Goal: Information Seeking & Learning: Learn about a topic

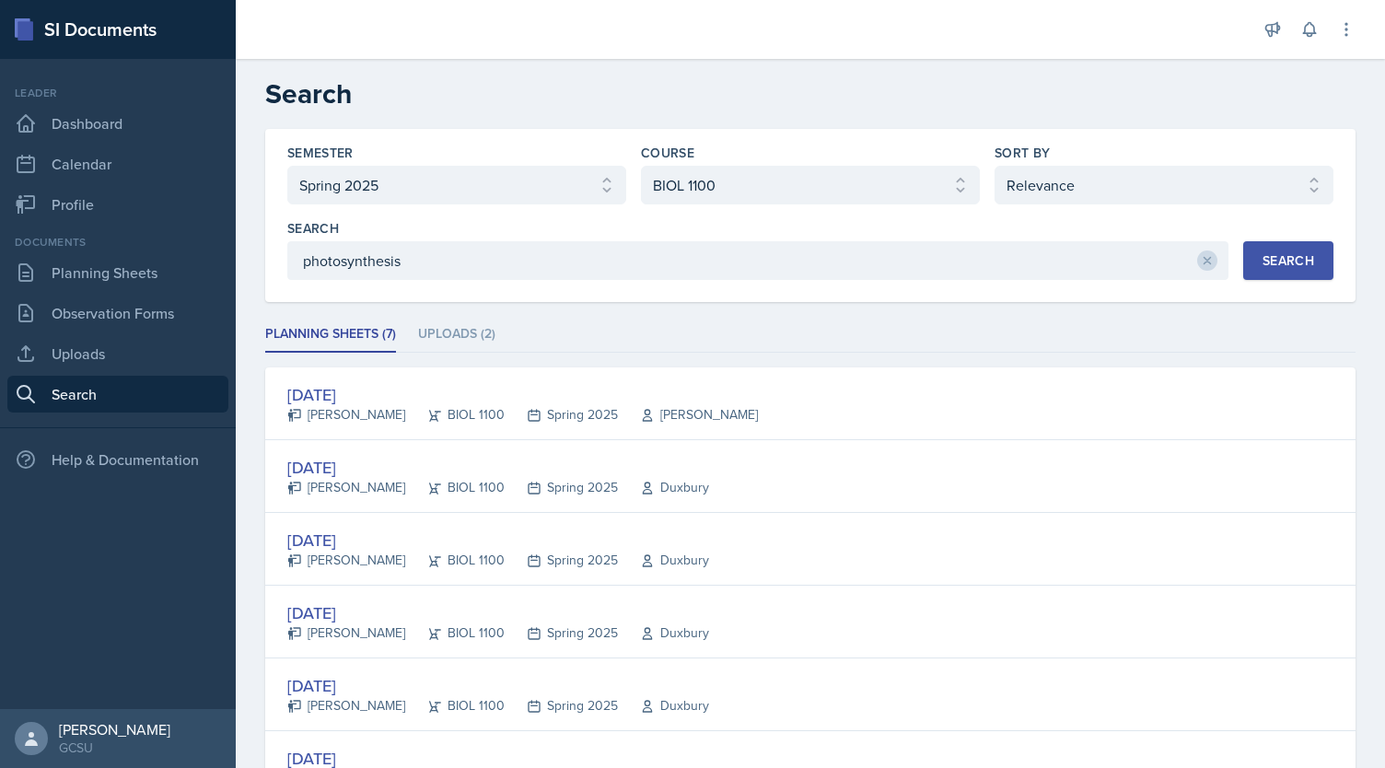
select select "e7b6c66a-987a-4ab3-92d3-5526cc86007b"
select select "36541d13-729a-45ef-a9cb-922687840166"
select select "1"
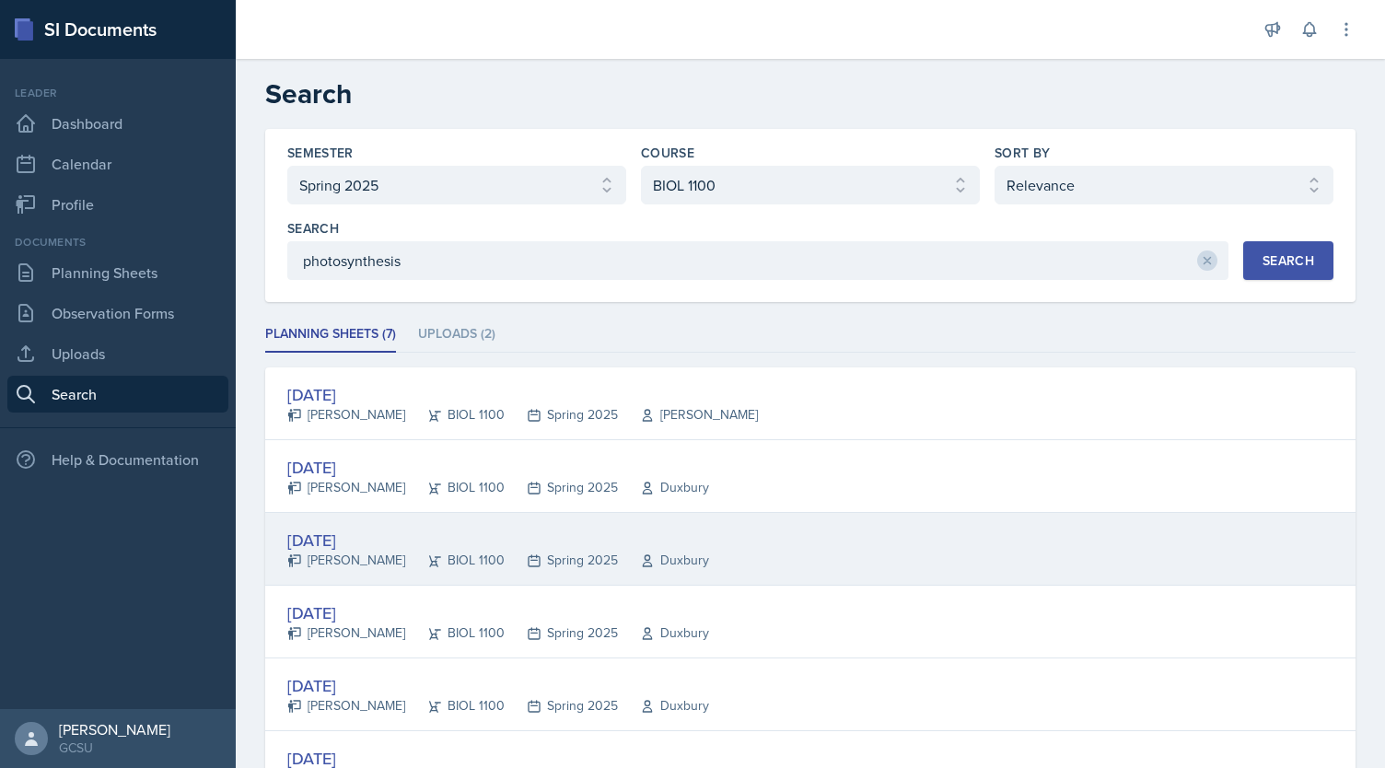
click at [327, 540] on div "[DATE]" at bounding box center [498, 540] width 422 height 25
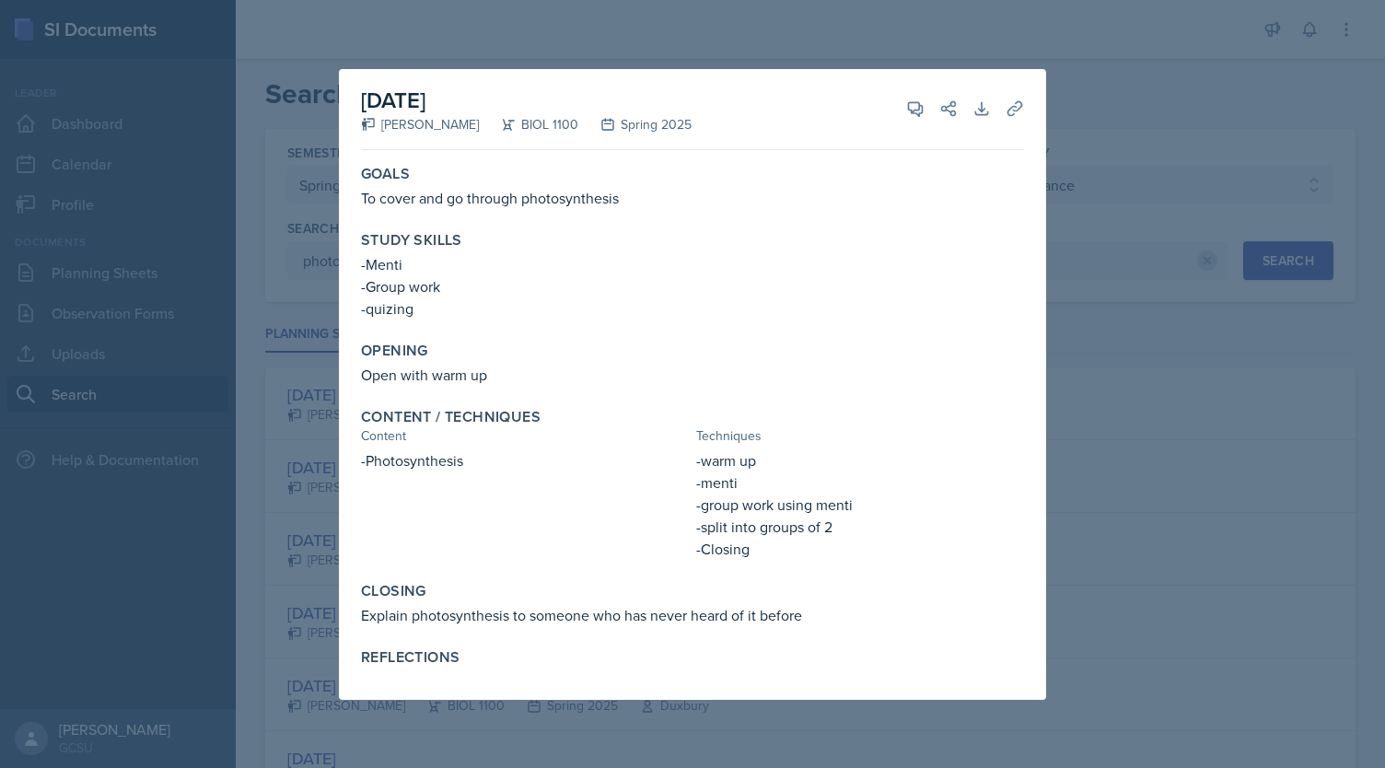
click at [1132, 135] on div at bounding box center [692, 384] width 1385 height 768
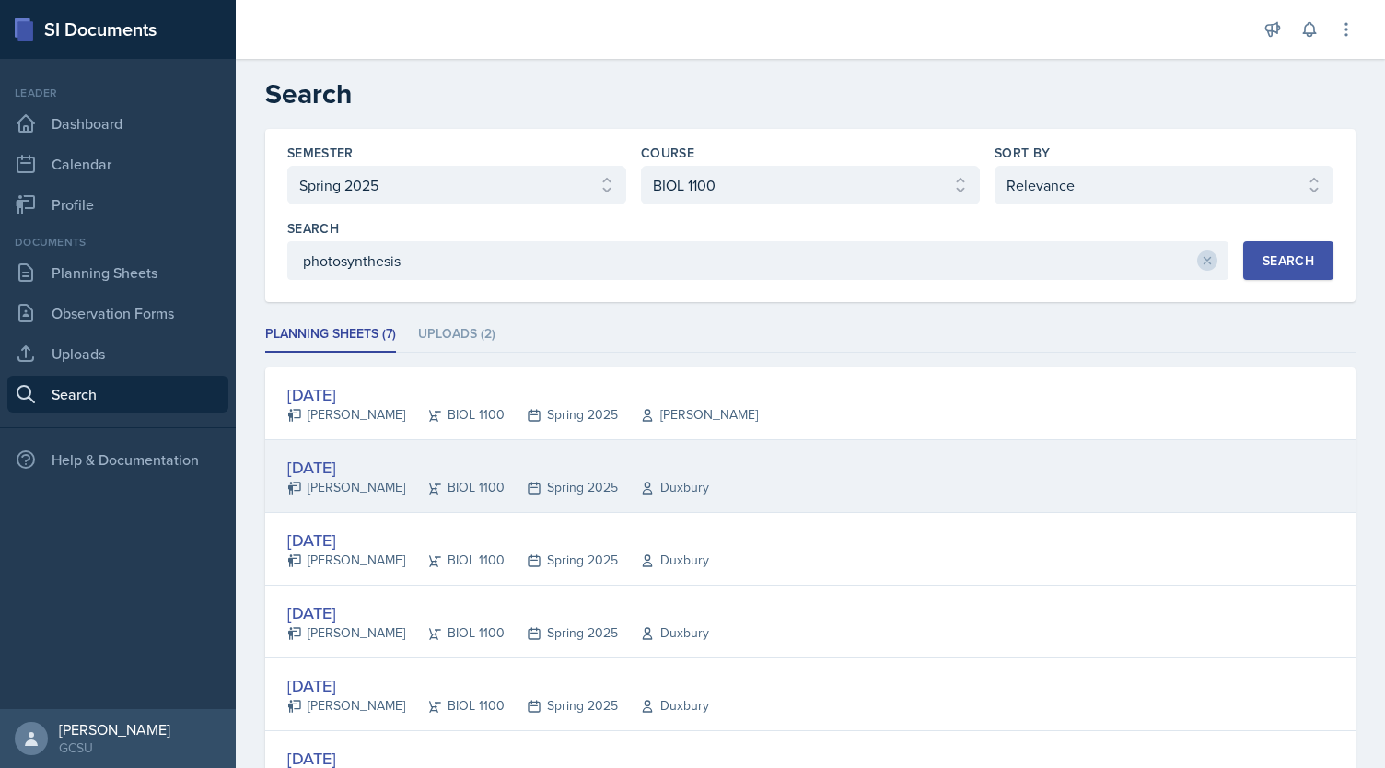
click at [342, 475] on div "[DATE]" at bounding box center [498, 467] width 422 height 25
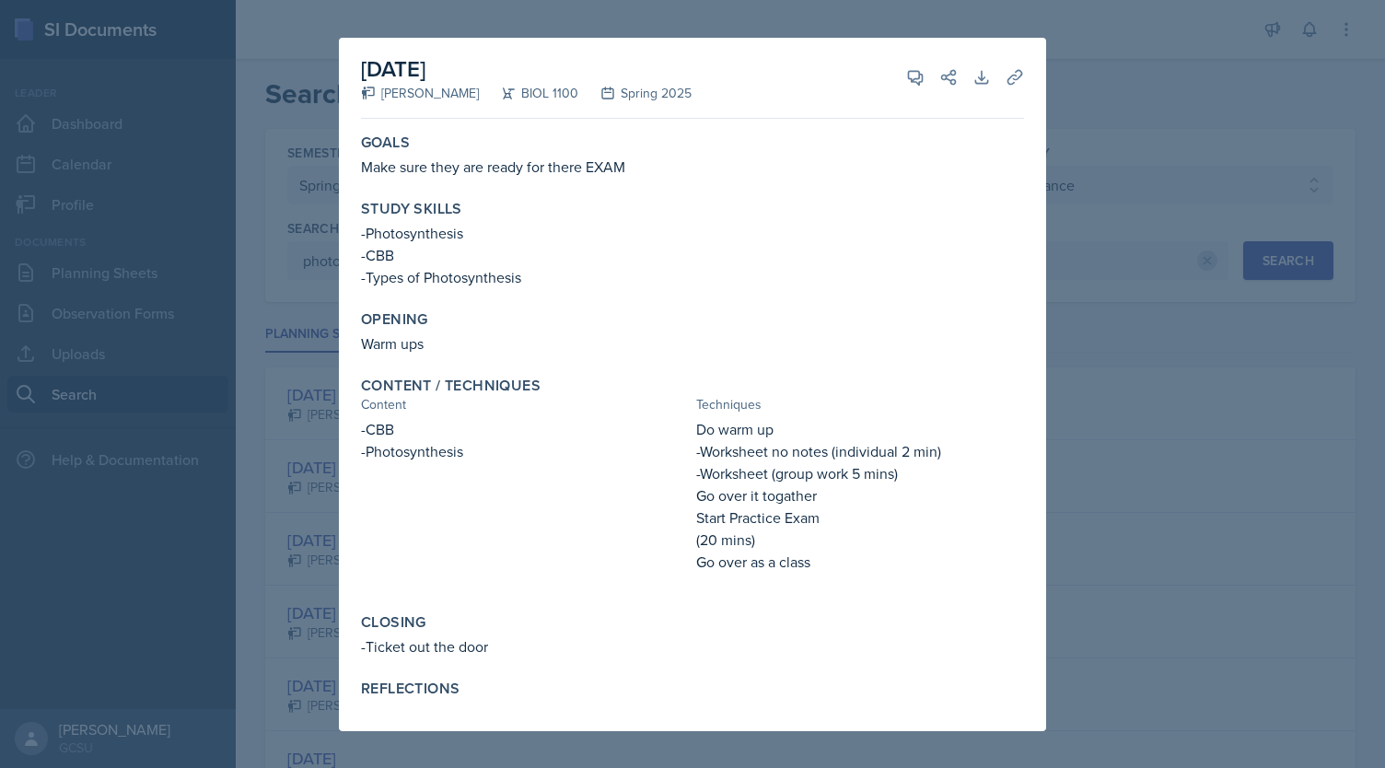
click at [1066, 365] on div at bounding box center [692, 384] width 1385 height 768
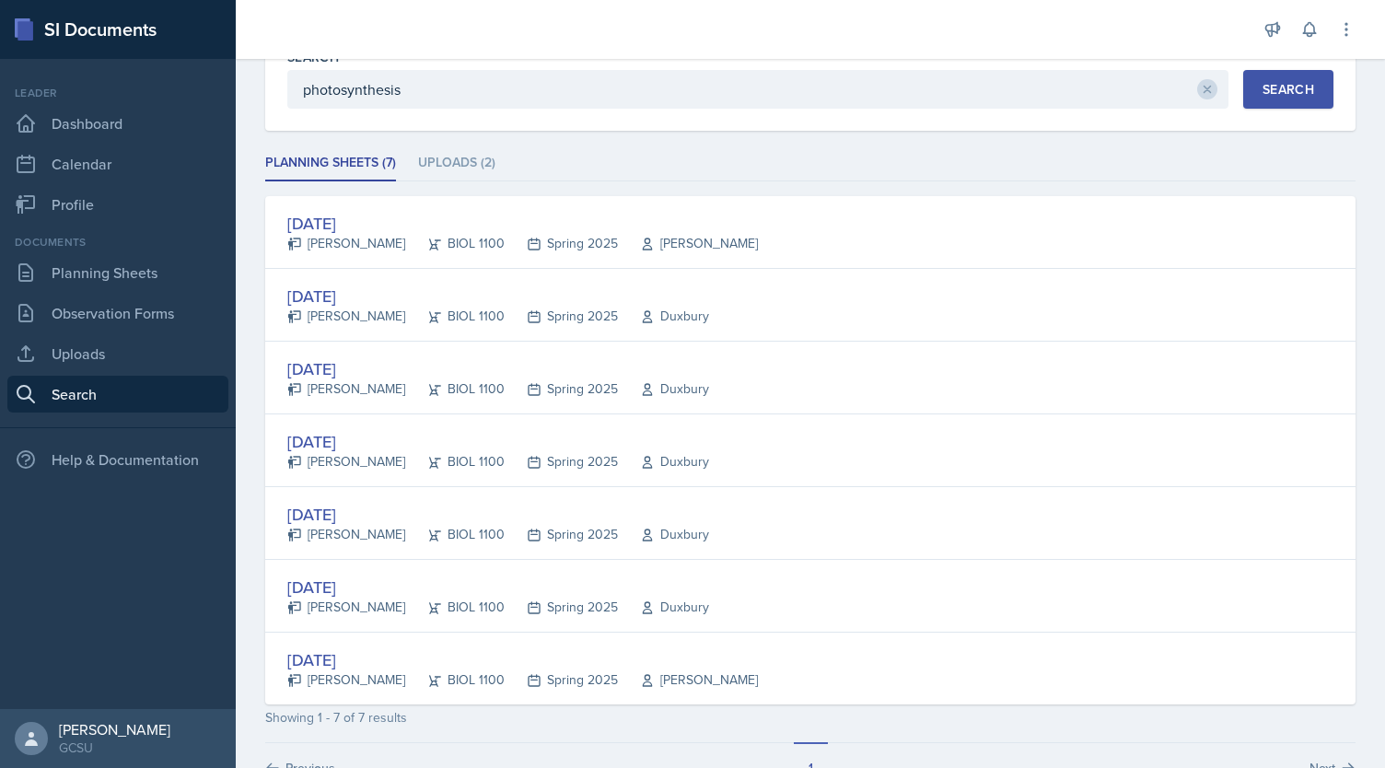
scroll to position [172, 0]
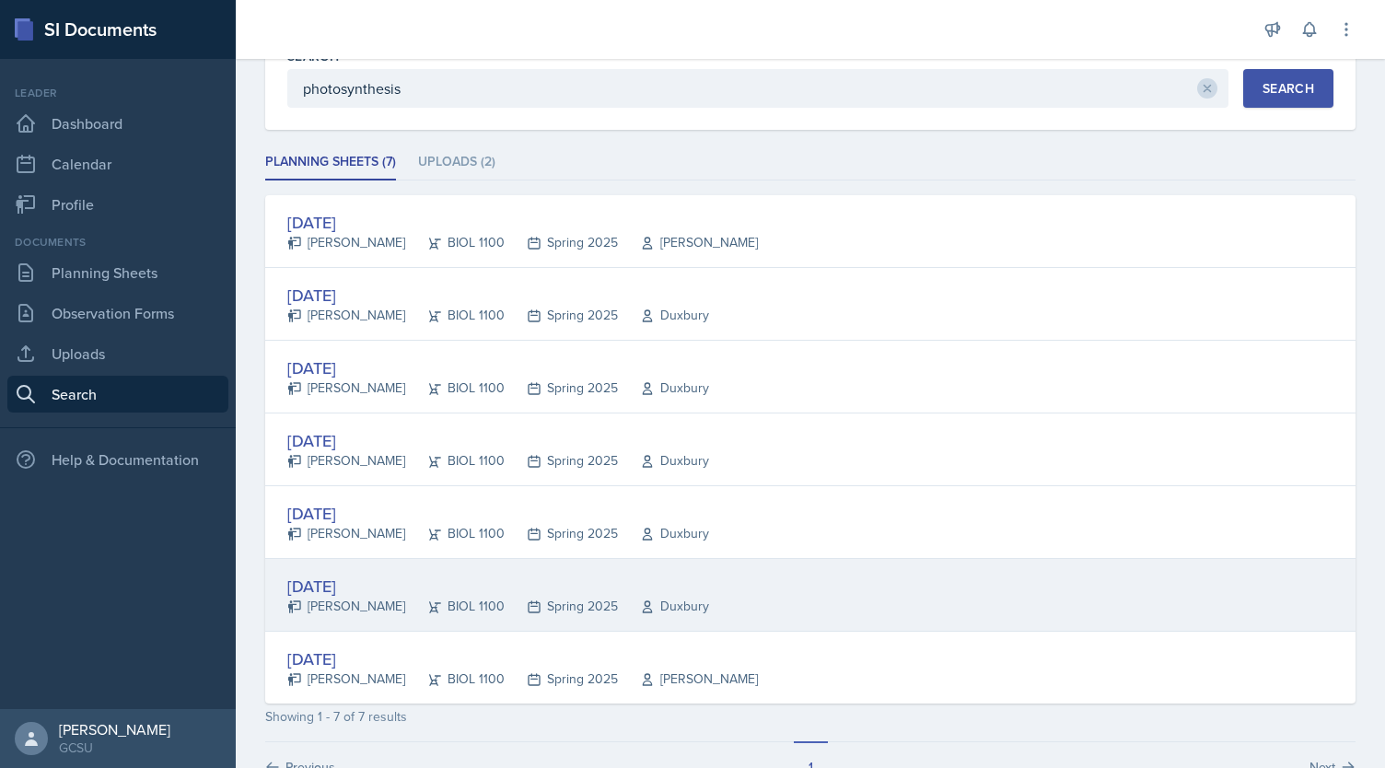
click at [362, 574] on div "[DATE]" at bounding box center [498, 586] width 422 height 25
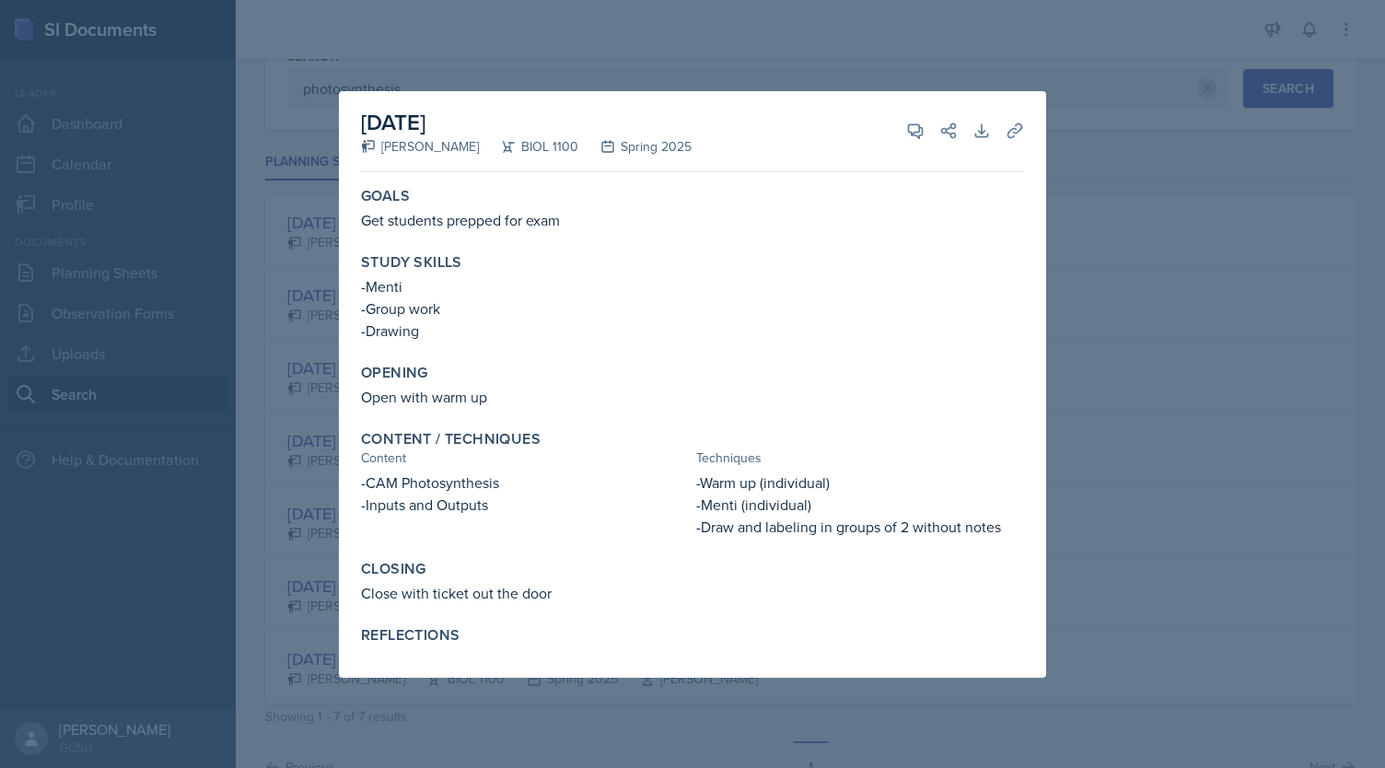
click at [1079, 292] on div at bounding box center [692, 384] width 1385 height 768
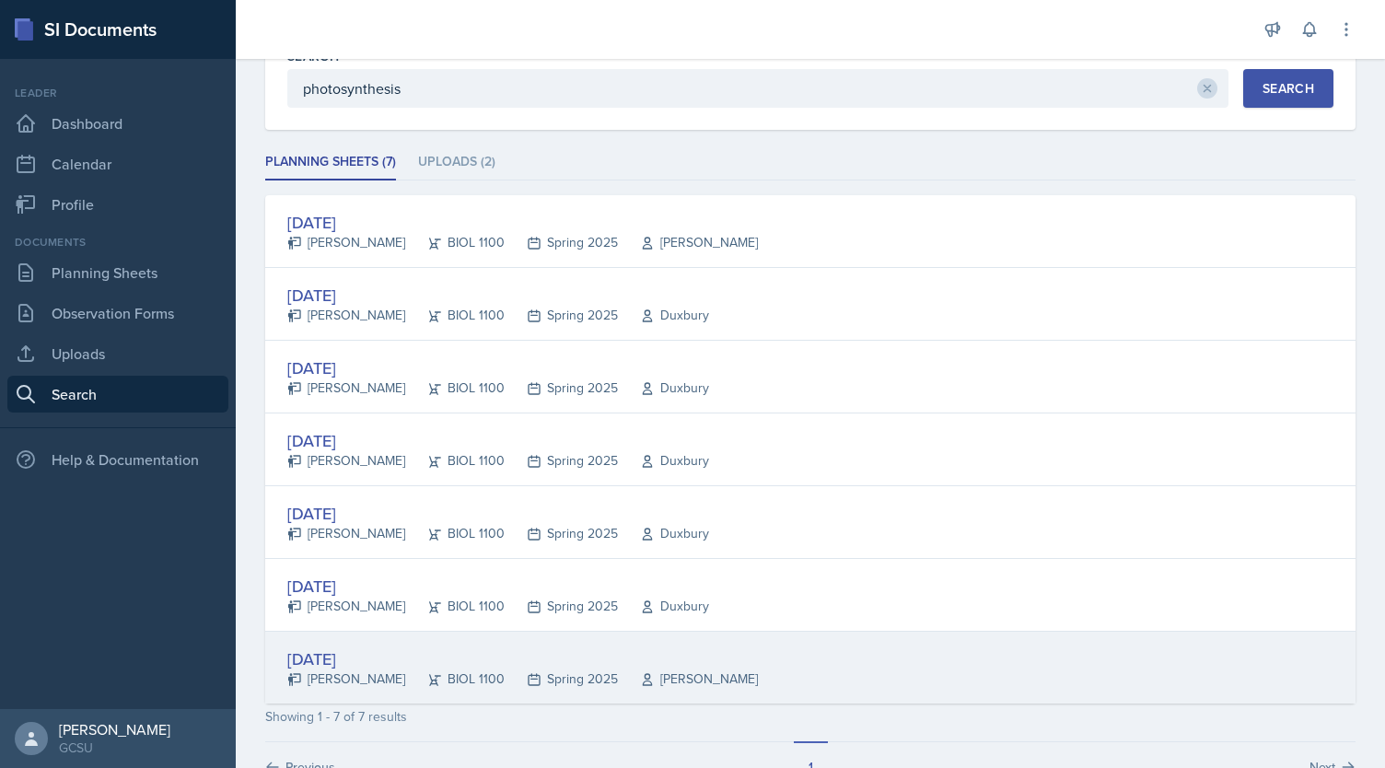
click at [344, 652] on div "[DATE]" at bounding box center [522, 658] width 470 height 25
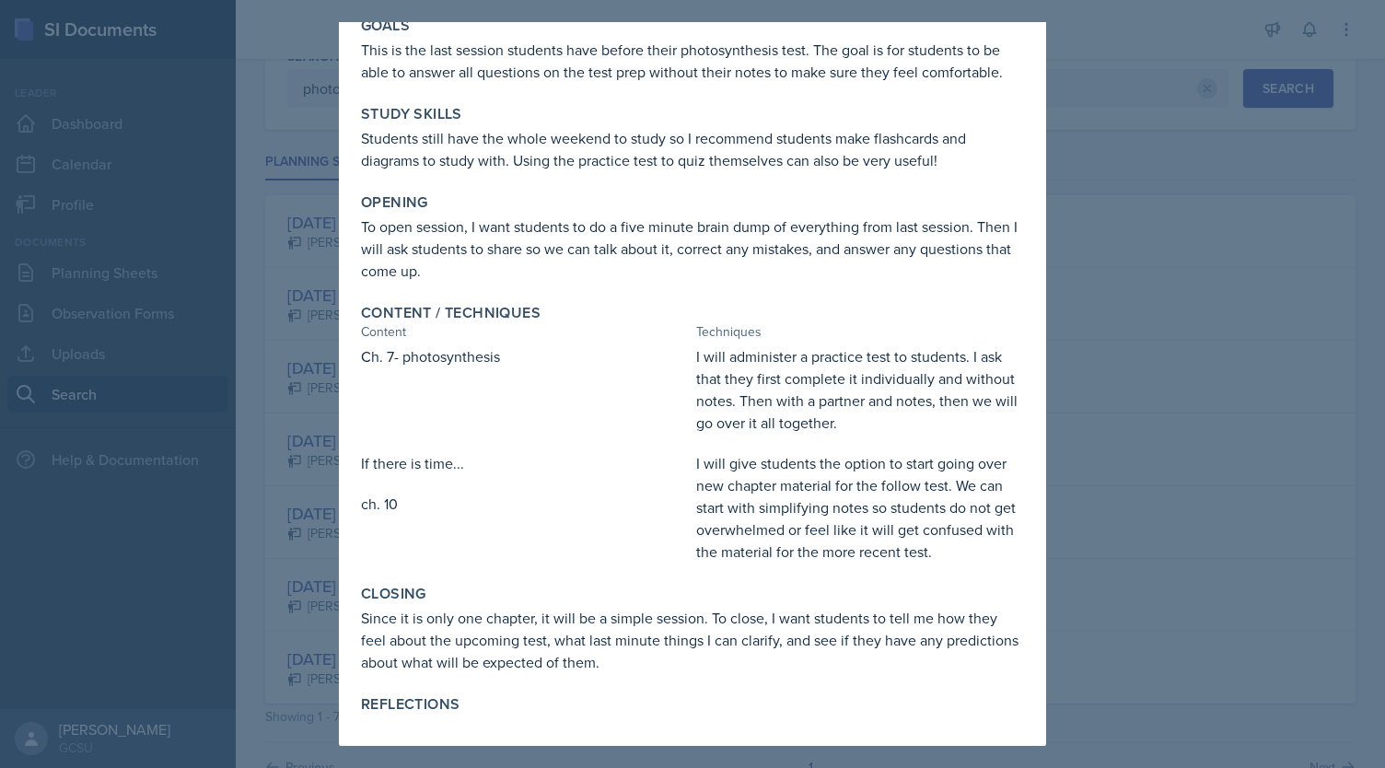
scroll to position [0, 0]
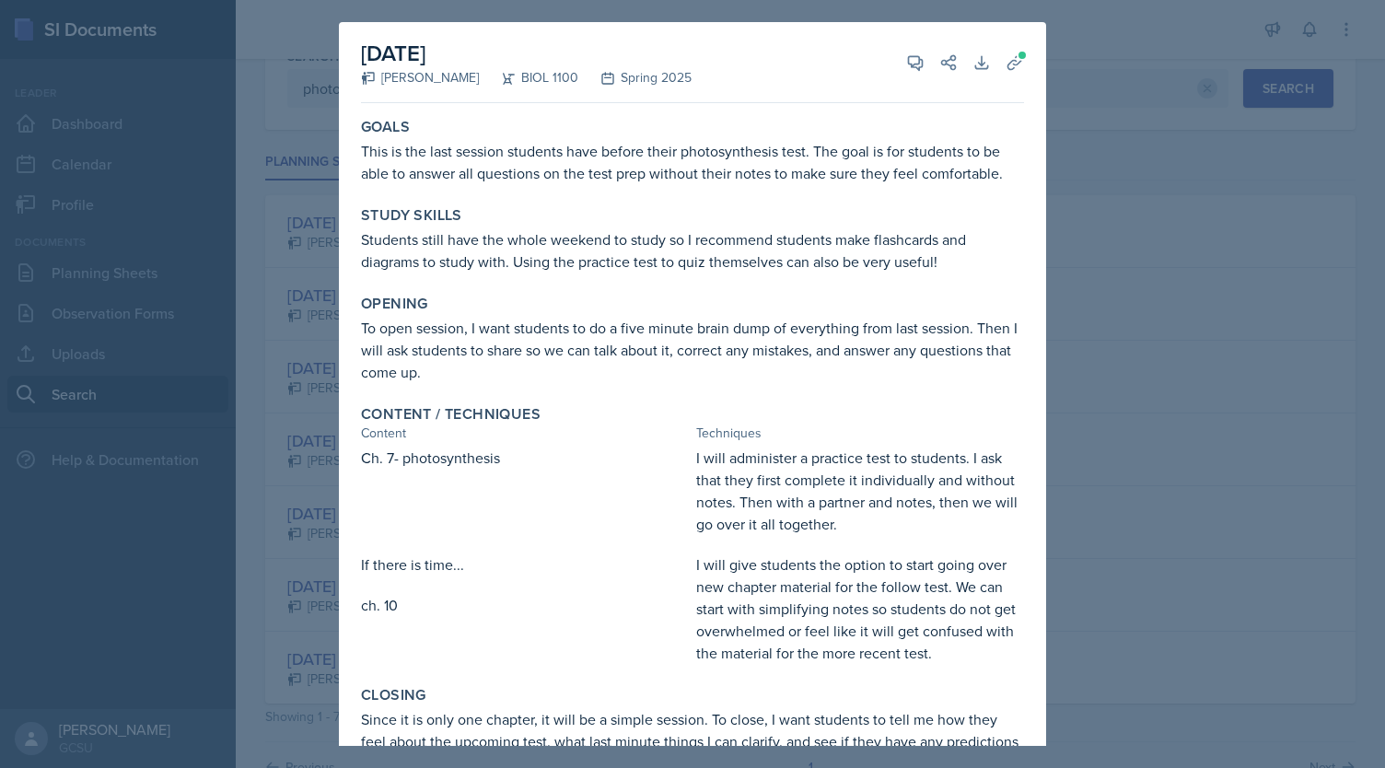
click at [1085, 280] on div at bounding box center [692, 384] width 1385 height 768
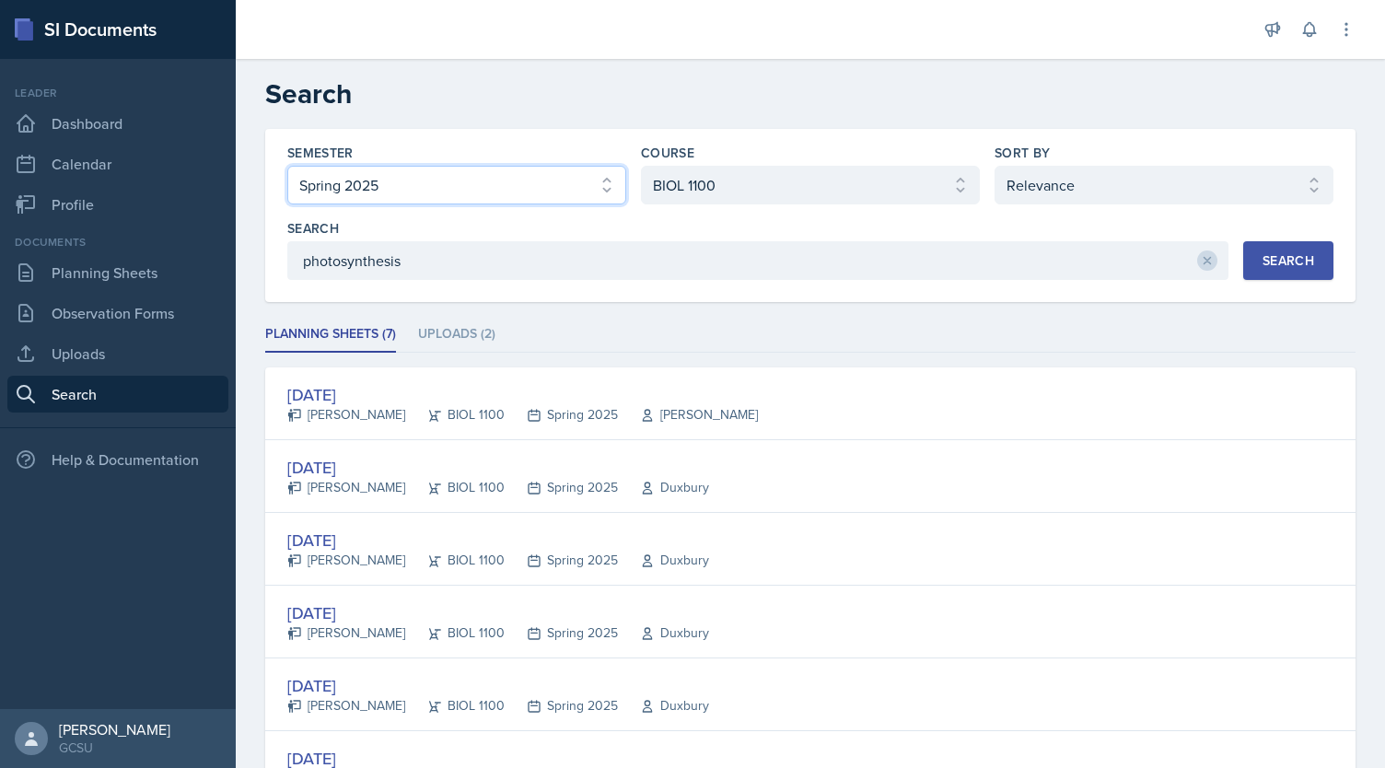
click at [565, 194] on select "Select semester All Fall 2025 Spring 2025 Fall 2024 Spring 2024 Fall 2023 Sprin…" at bounding box center [456, 185] width 339 height 39
select select "all"
click at [287, 166] on select "Select semester All Fall 2025 Spring 2025 Fall 2024 Spring 2024 Fall 2023 Sprin…" at bounding box center [456, 185] width 339 height 39
click at [1263, 260] on div "Search" at bounding box center [1288, 260] width 52 height 15
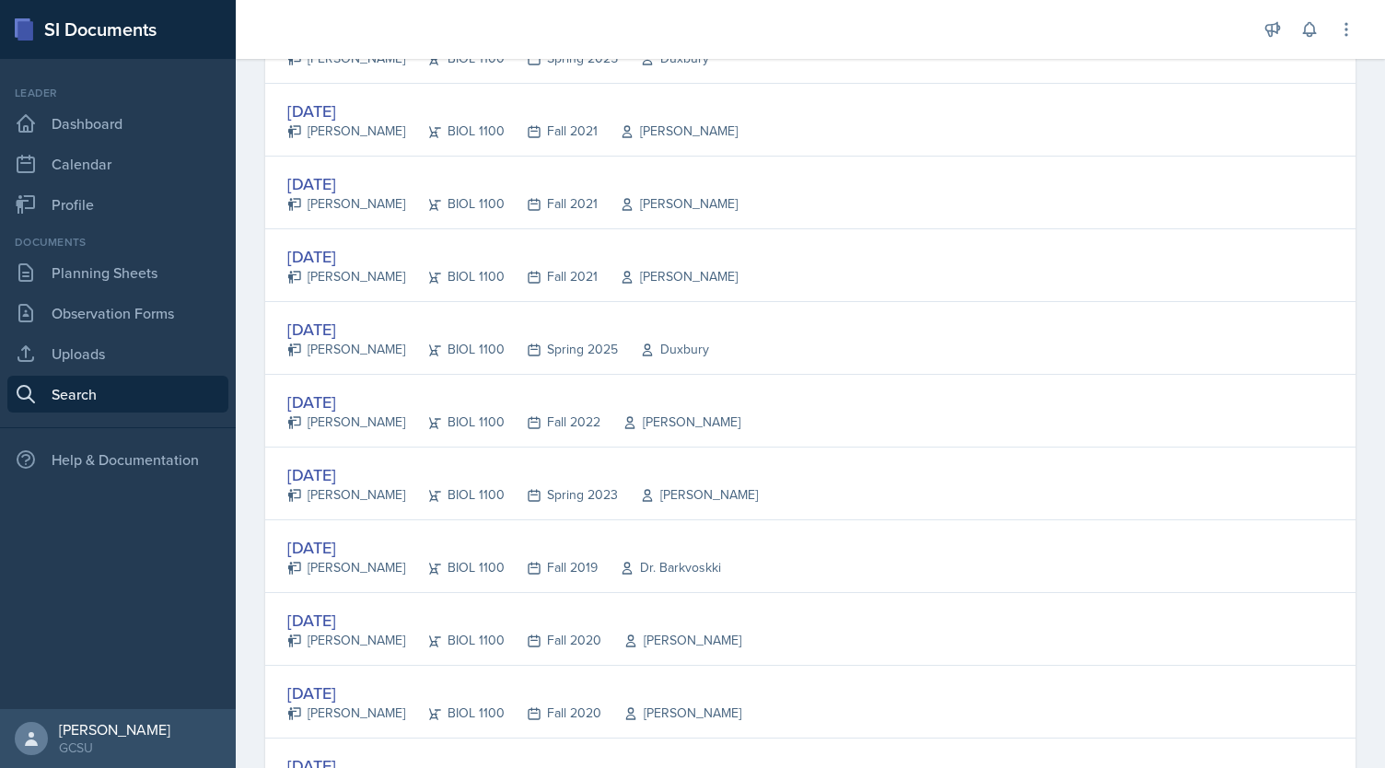
scroll to position [567, 0]
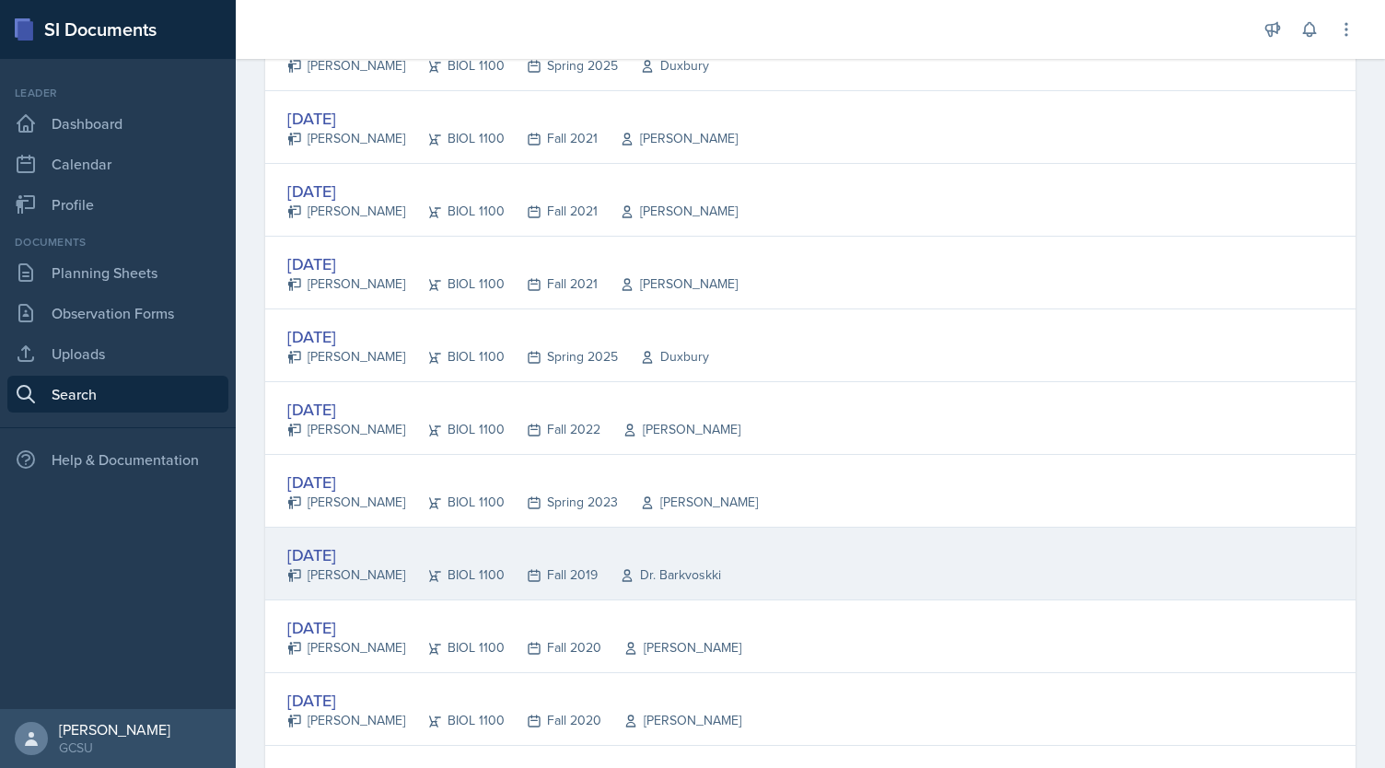
click at [355, 542] on div "[DATE]" at bounding box center [504, 554] width 434 height 25
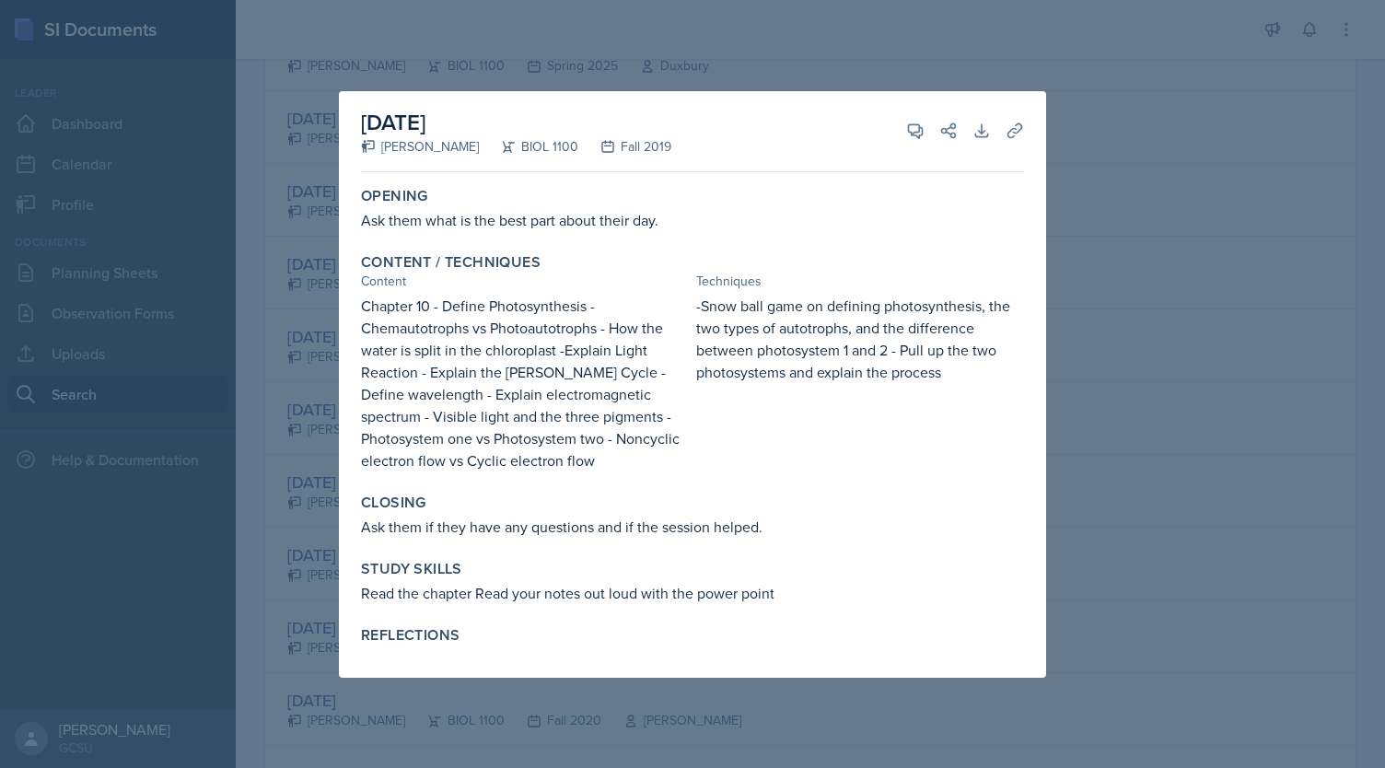
click at [1086, 130] on div at bounding box center [692, 384] width 1385 height 768
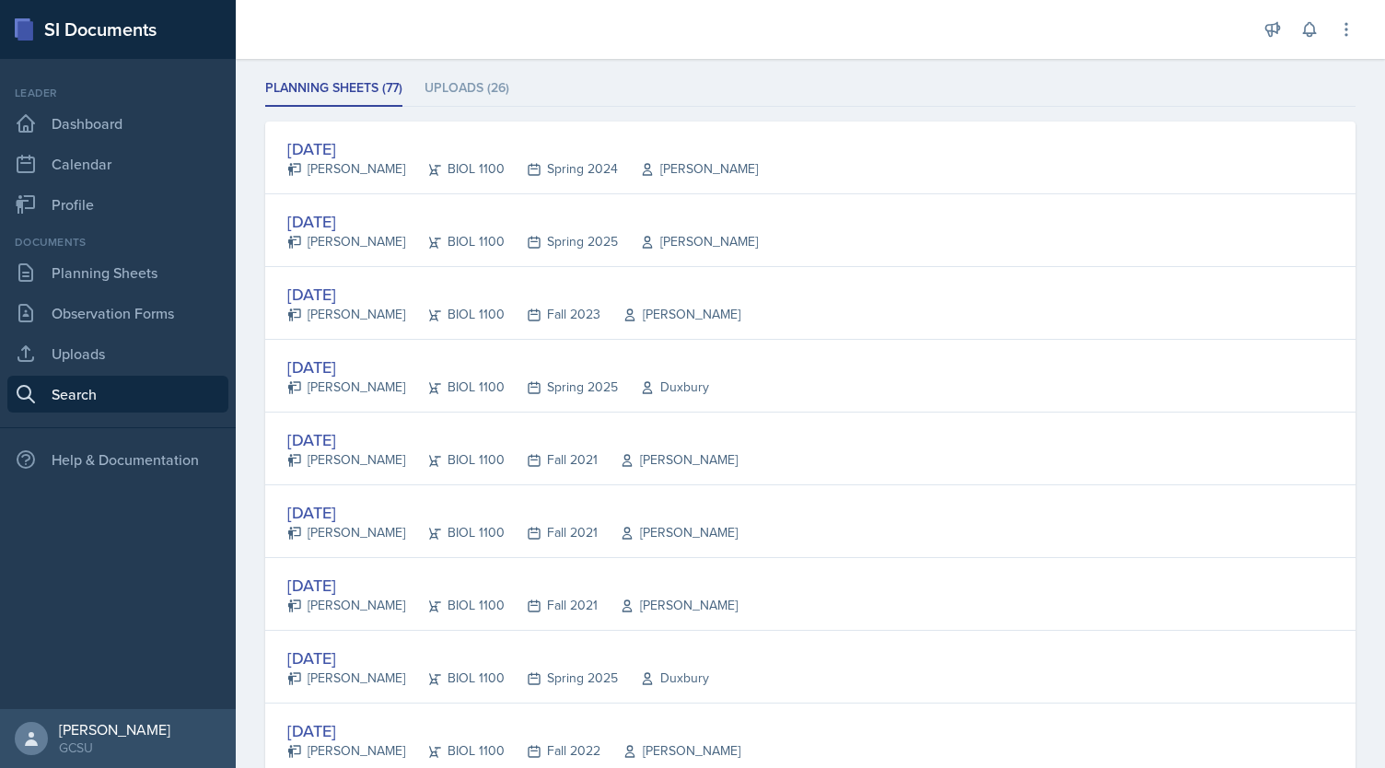
scroll to position [107, 0]
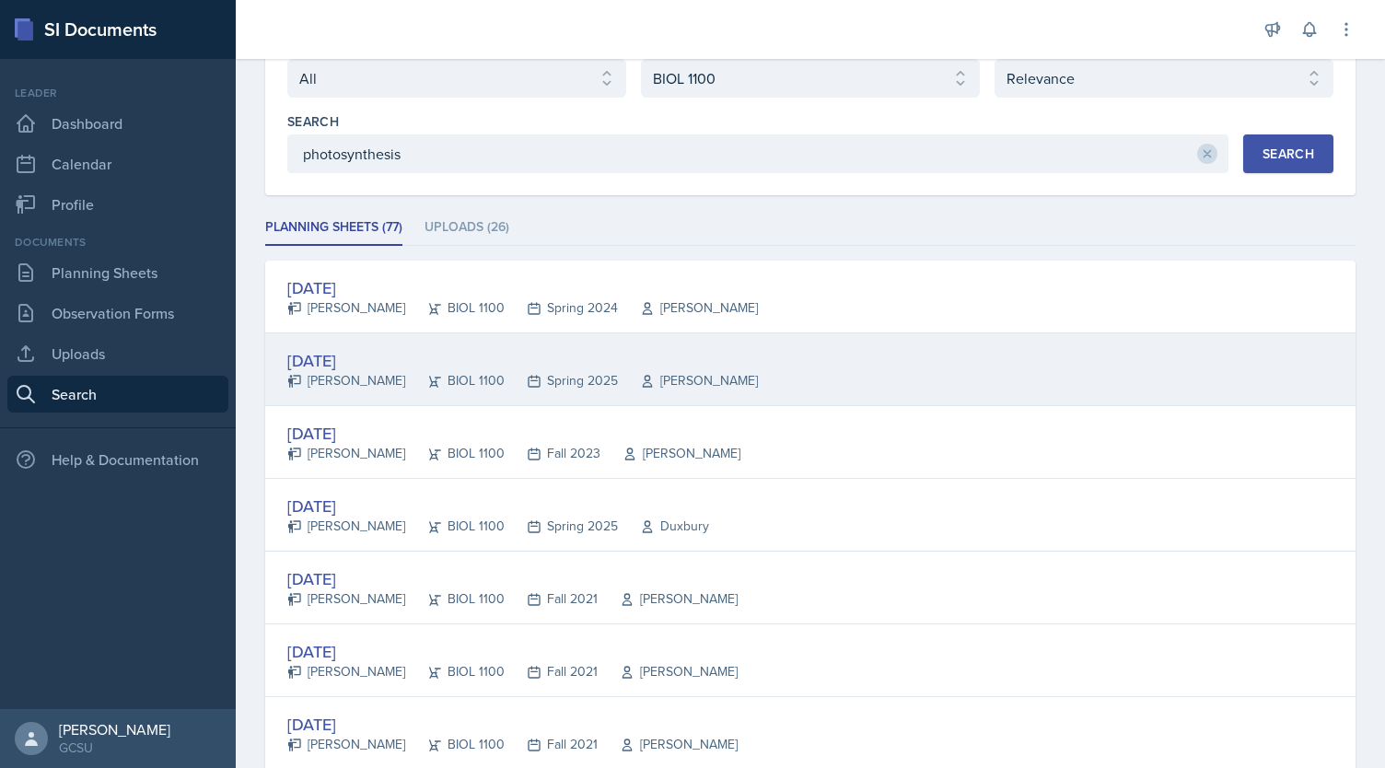
click at [337, 364] on div "[DATE]" at bounding box center [522, 360] width 470 height 25
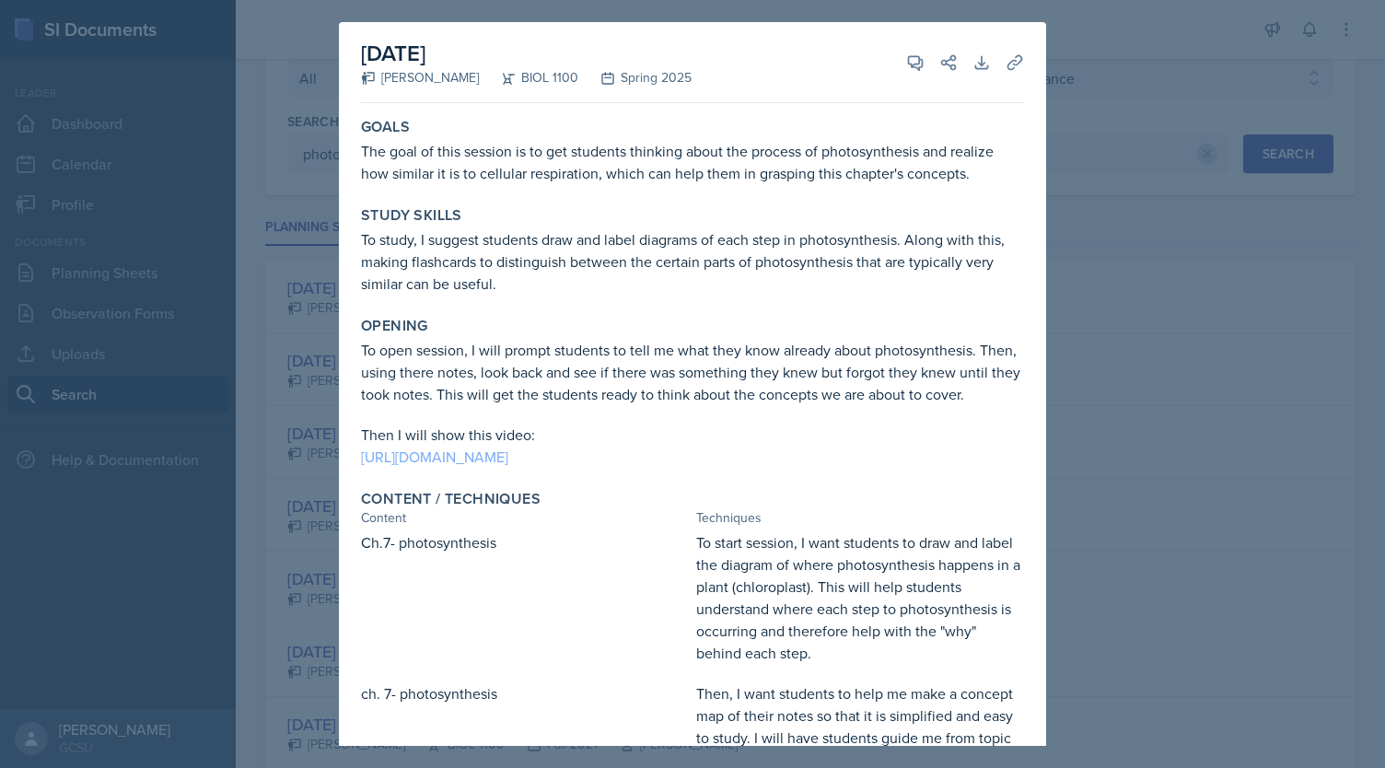
click at [508, 467] on link "[URL][DOMAIN_NAME]" at bounding box center [434, 457] width 147 height 20
click at [987, 209] on div "Study Skills" at bounding box center [692, 215] width 663 height 18
click at [1113, 215] on div at bounding box center [692, 384] width 1385 height 768
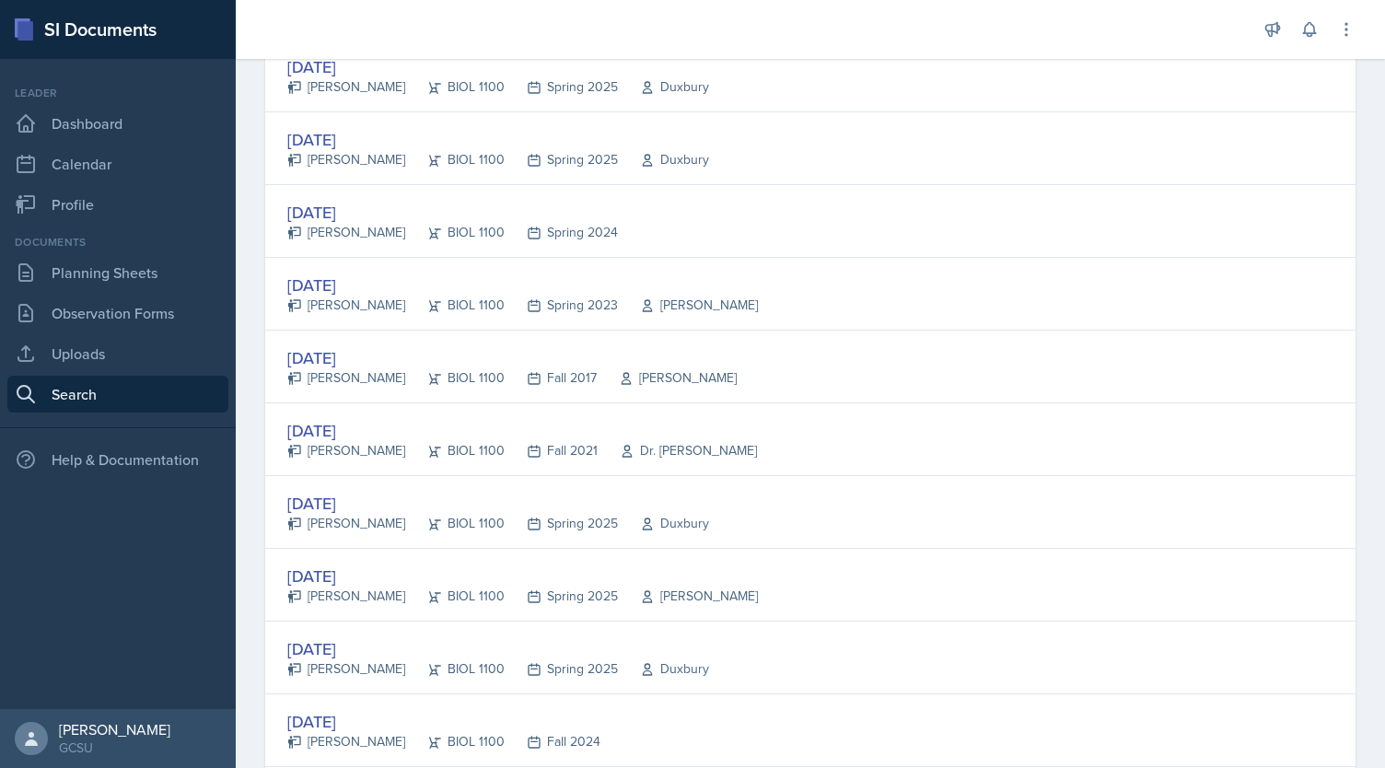
scroll to position [3335, 0]
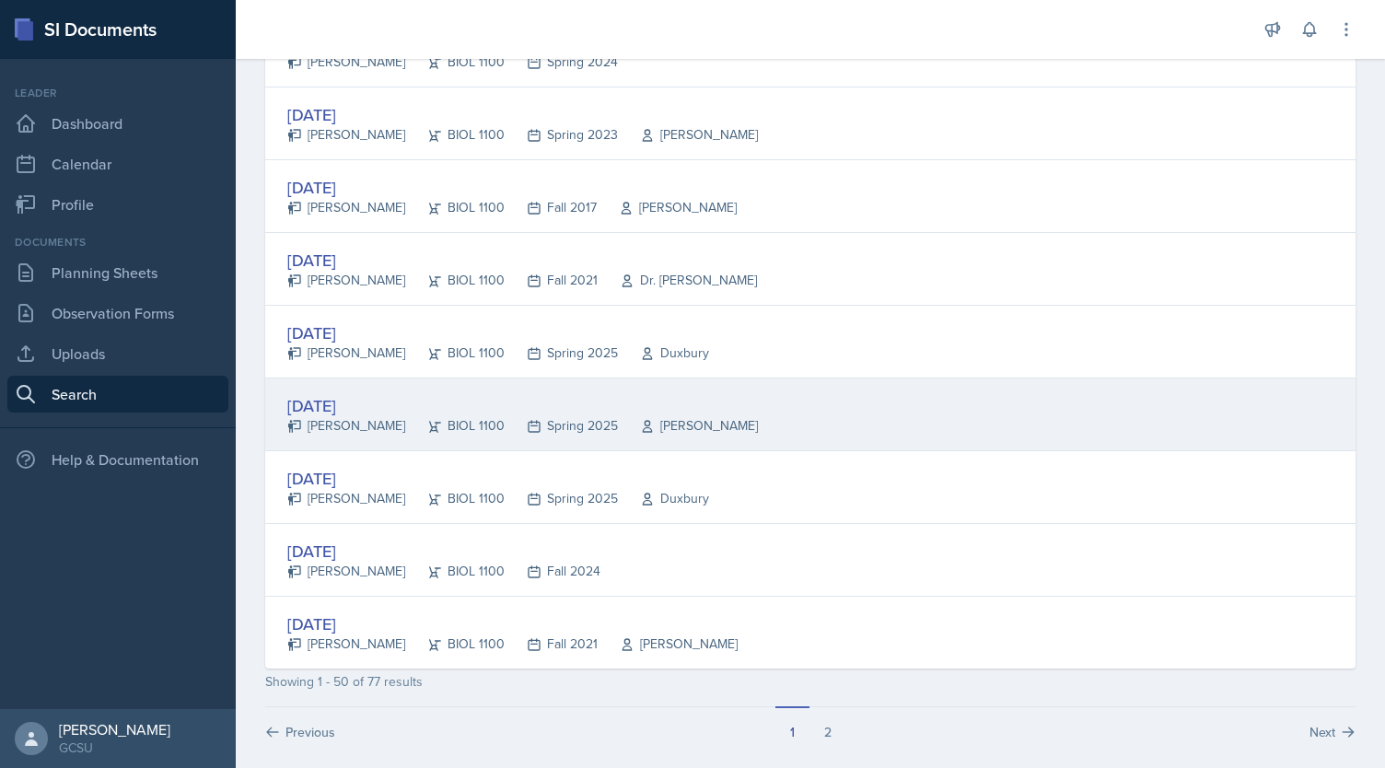
click at [353, 393] on div "[DATE]" at bounding box center [522, 405] width 470 height 25
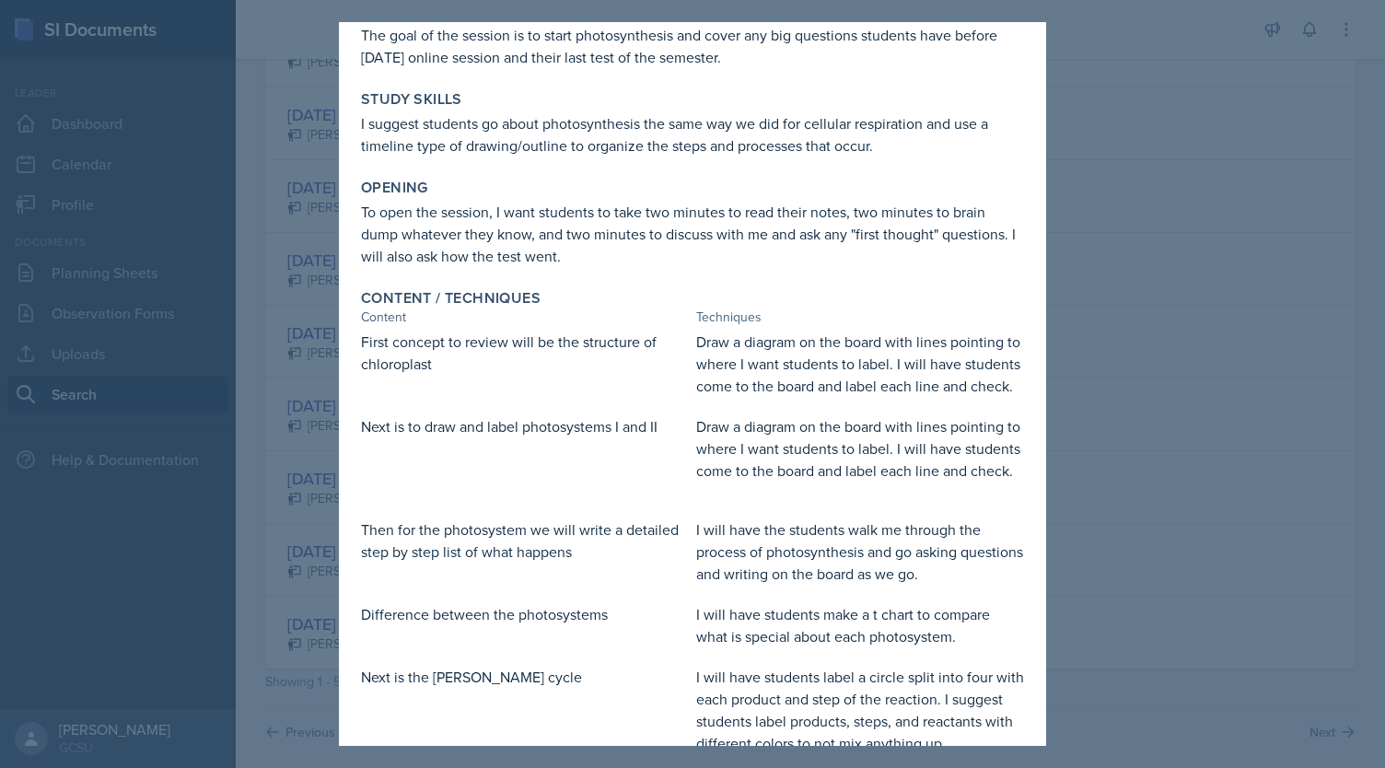
scroll to position [0, 0]
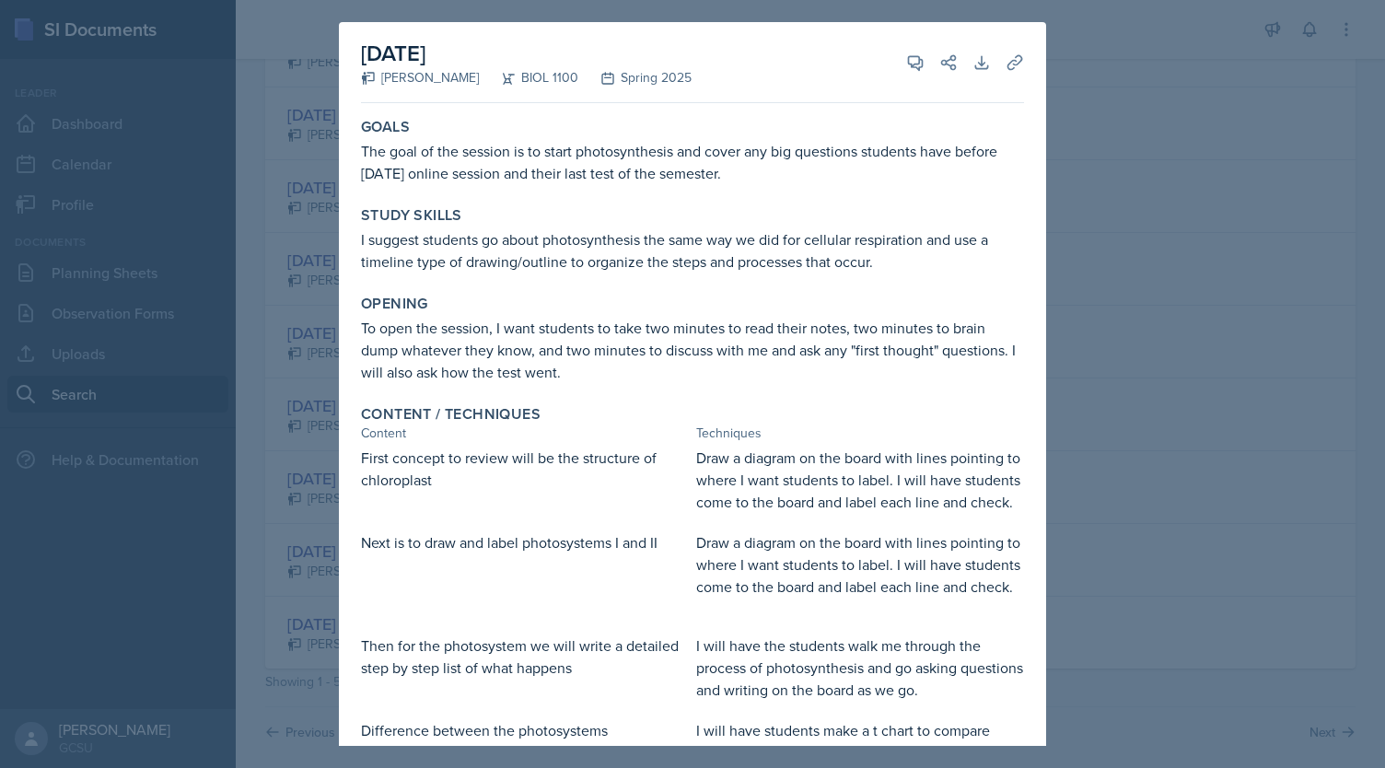
click at [1164, 203] on div at bounding box center [692, 384] width 1385 height 768
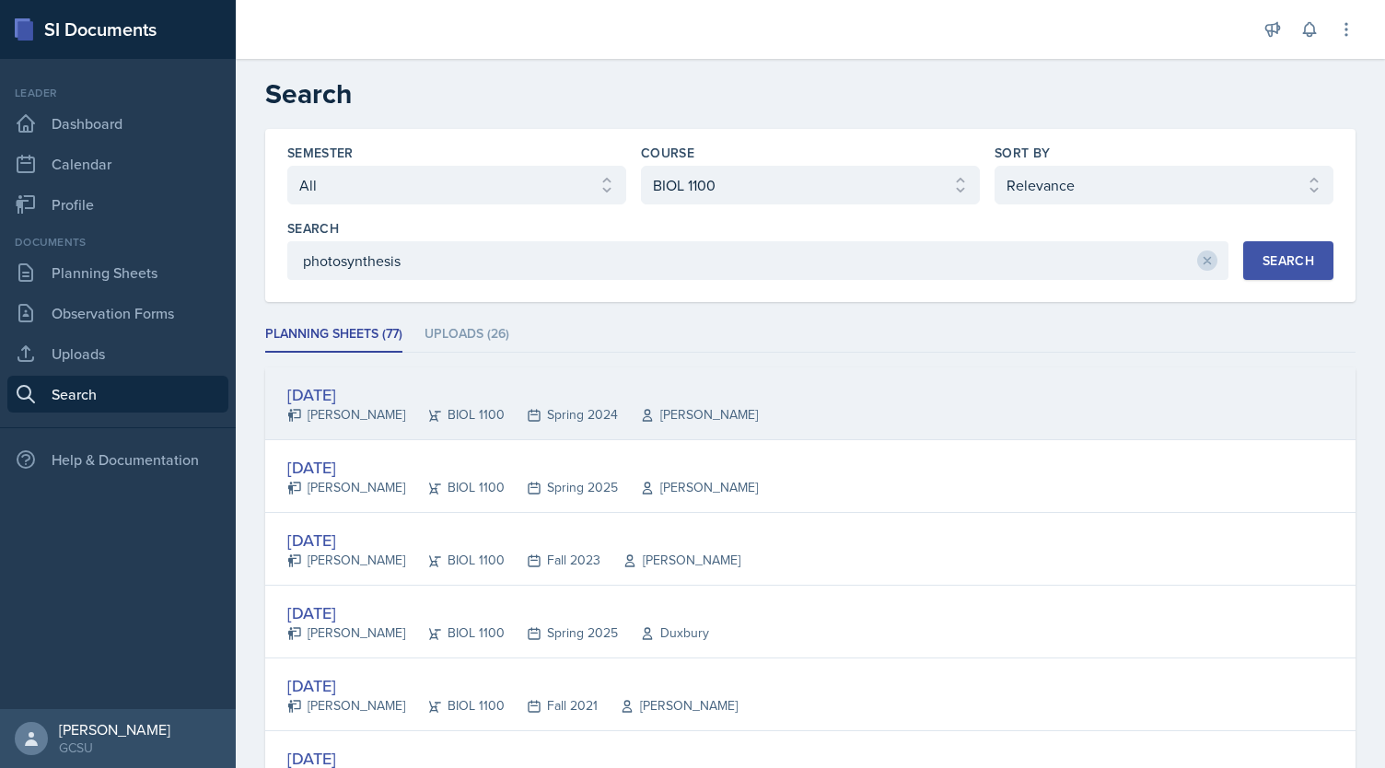
click at [377, 402] on div "[DATE]" at bounding box center [522, 394] width 470 height 25
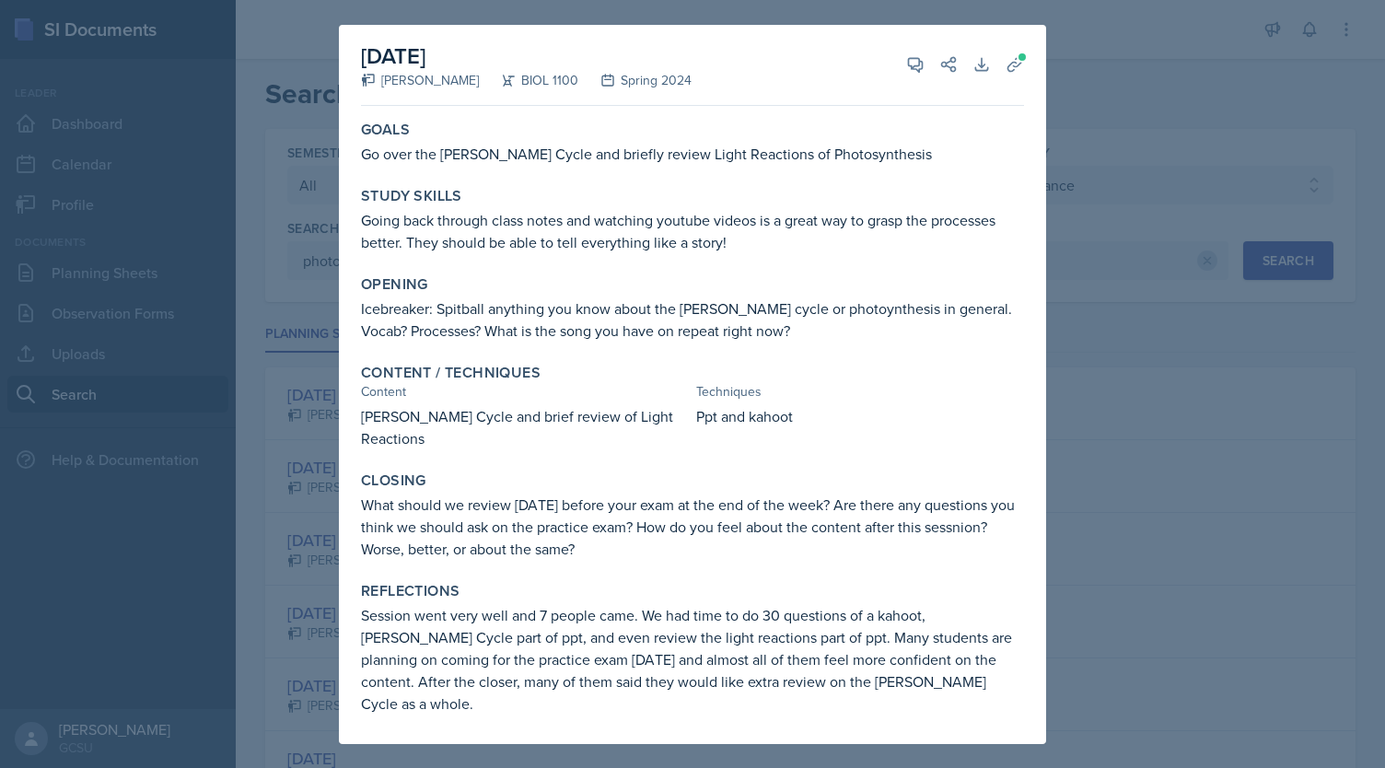
click at [1130, 348] on div at bounding box center [692, 384] width 1385 height 768
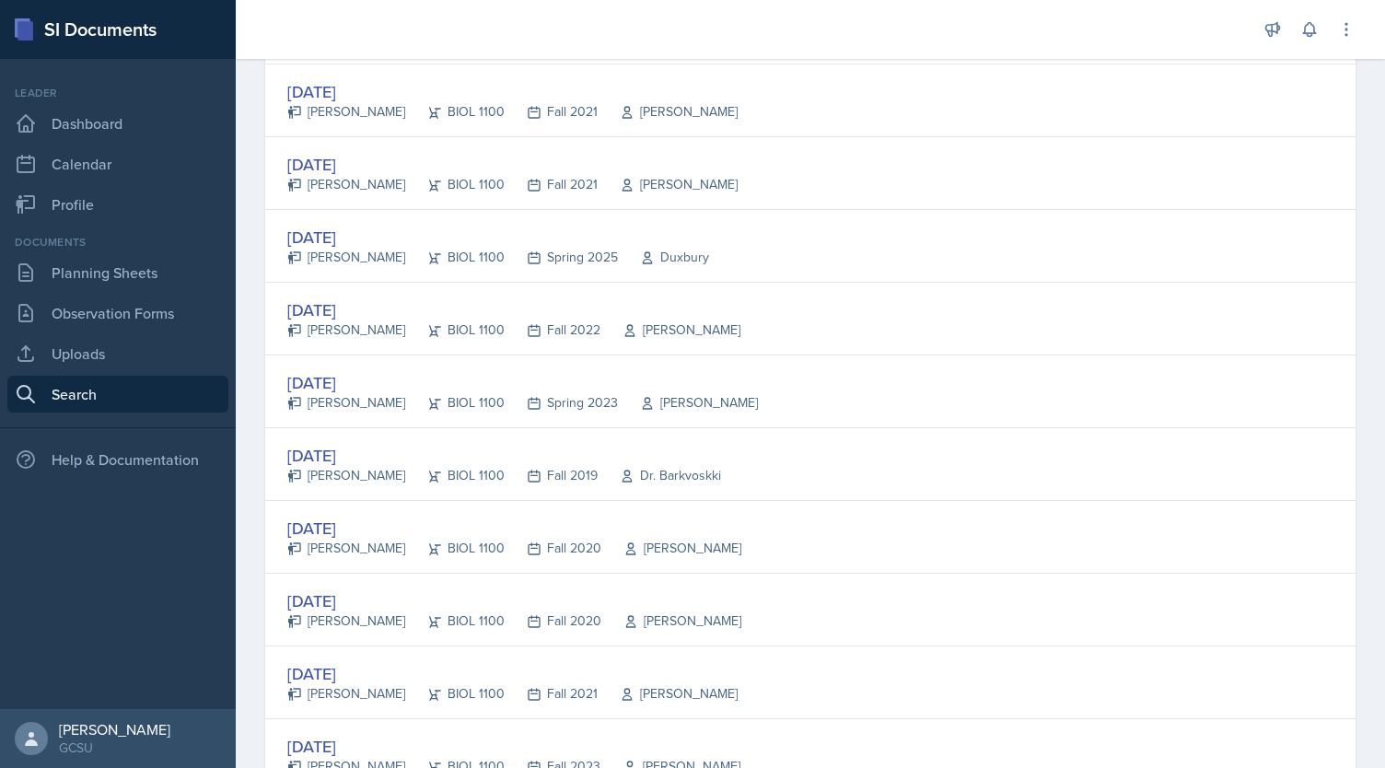
scroll to position [674, 0]
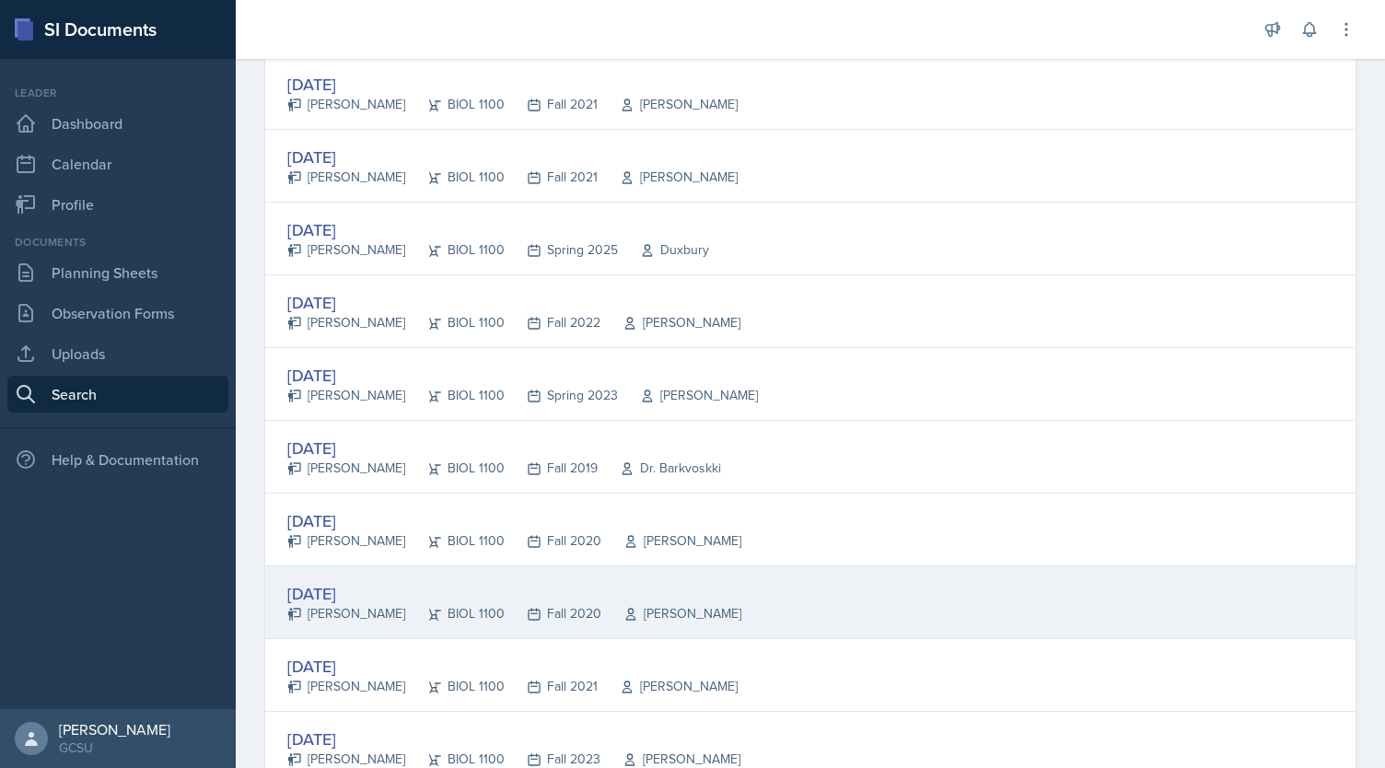
click at [340, 596] on div "[DATE]" at bounding box center [514, 593] width 454 height 25
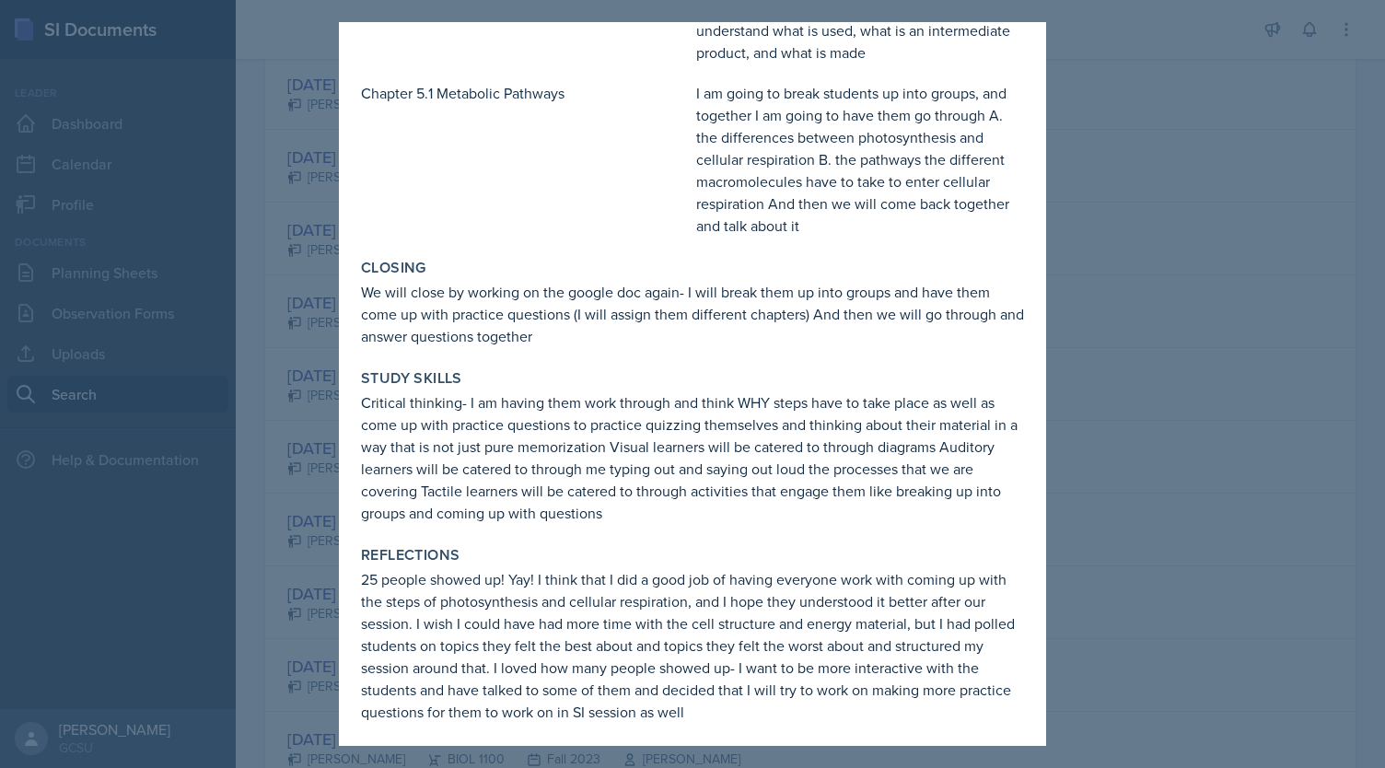
scroll to position [860, 0]
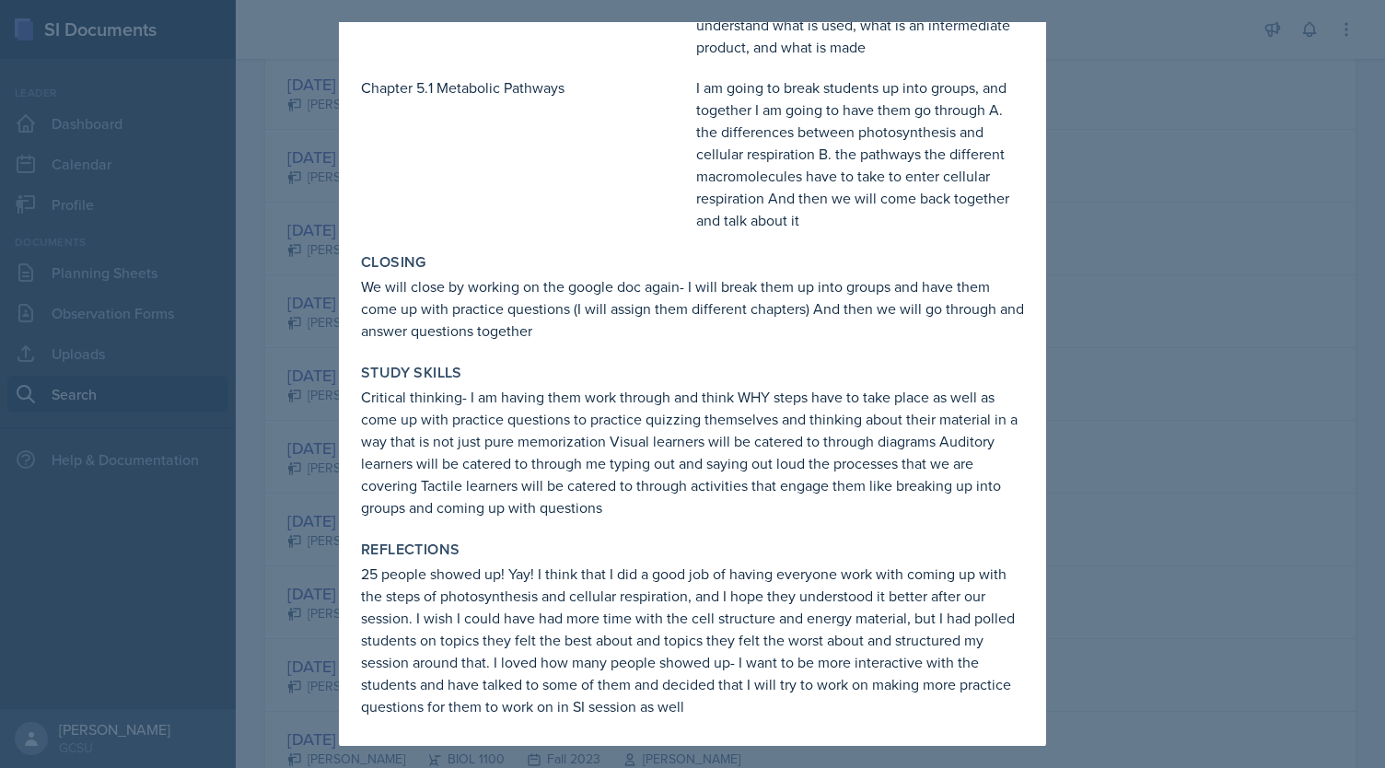
click at [1189, 500] on div at bounding box center [692, 384] width 1385 height 768
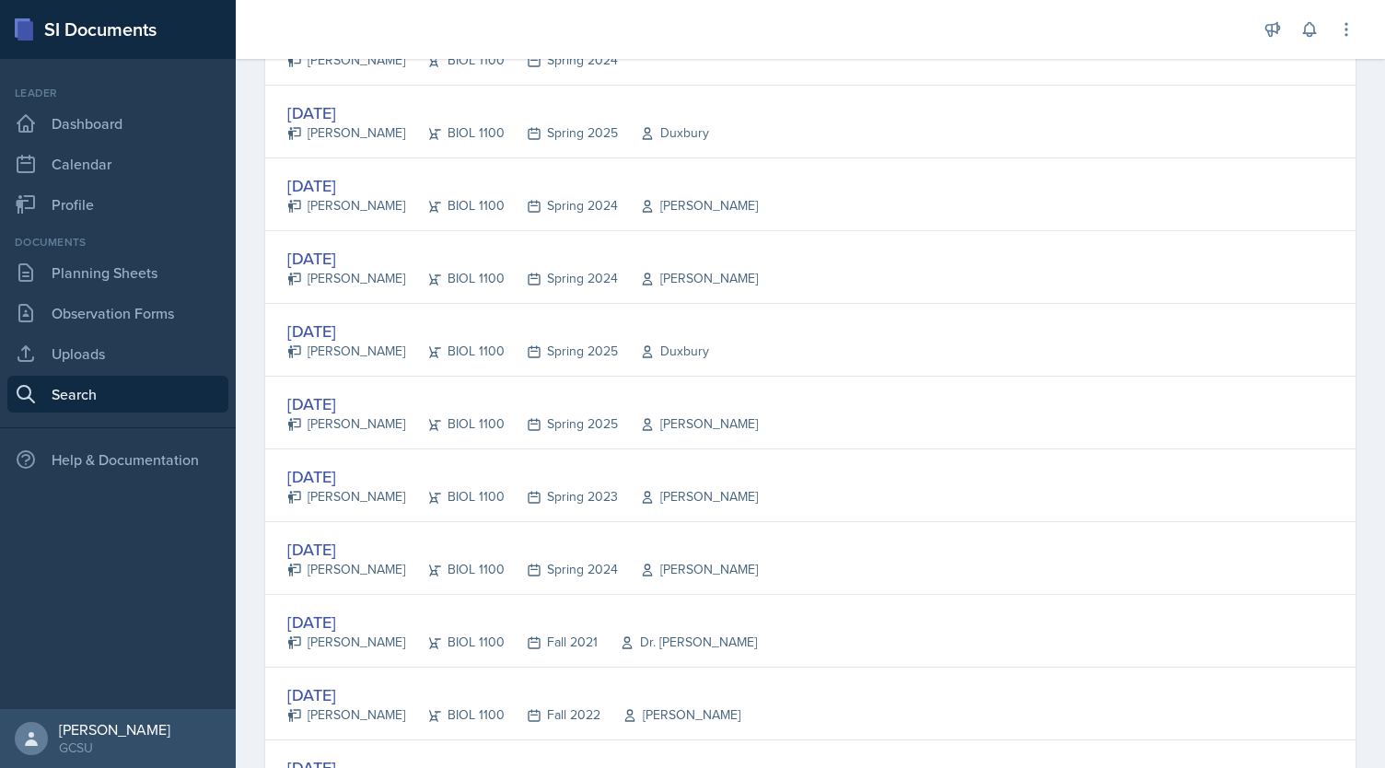
scroll to position [1987, 0]
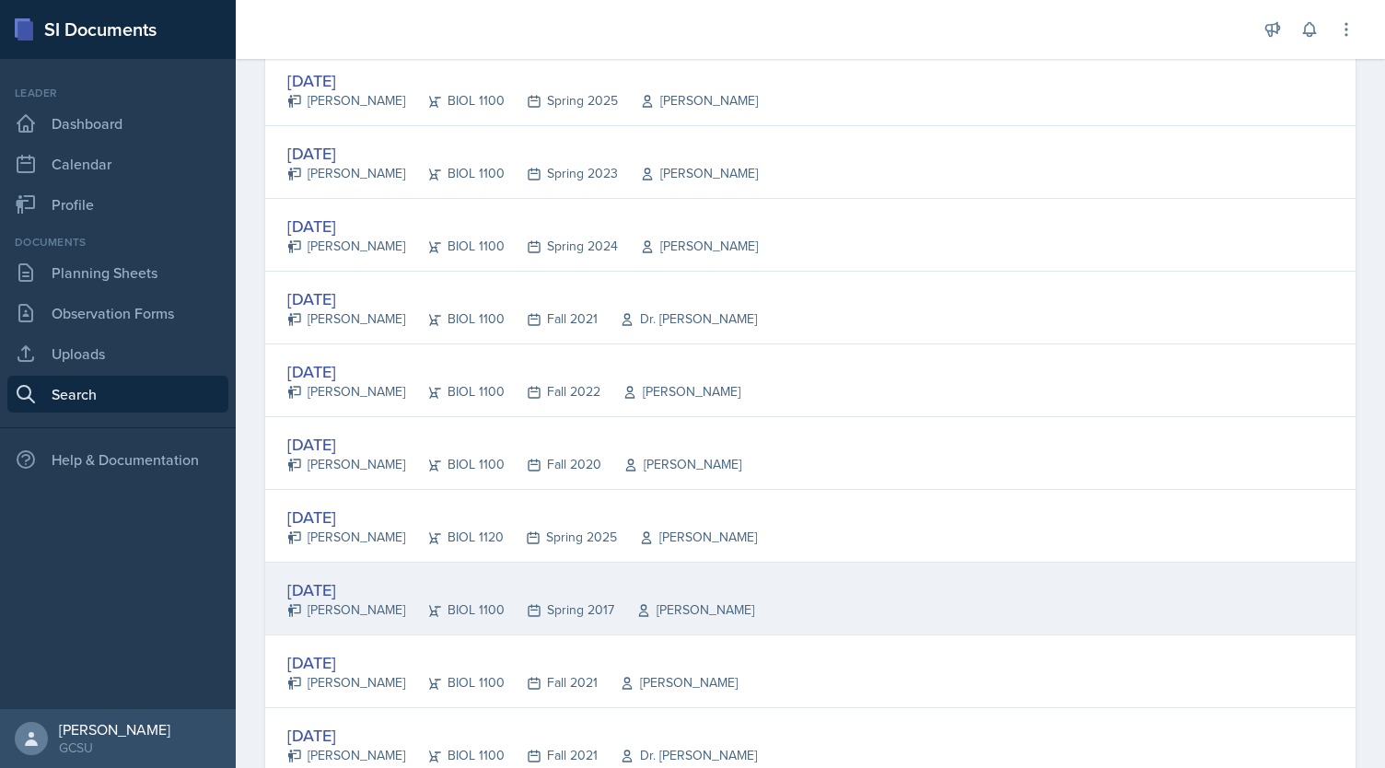
click at [328, 578] on div "[DATE]" at bounding box center [520, 589] width 467 height 25
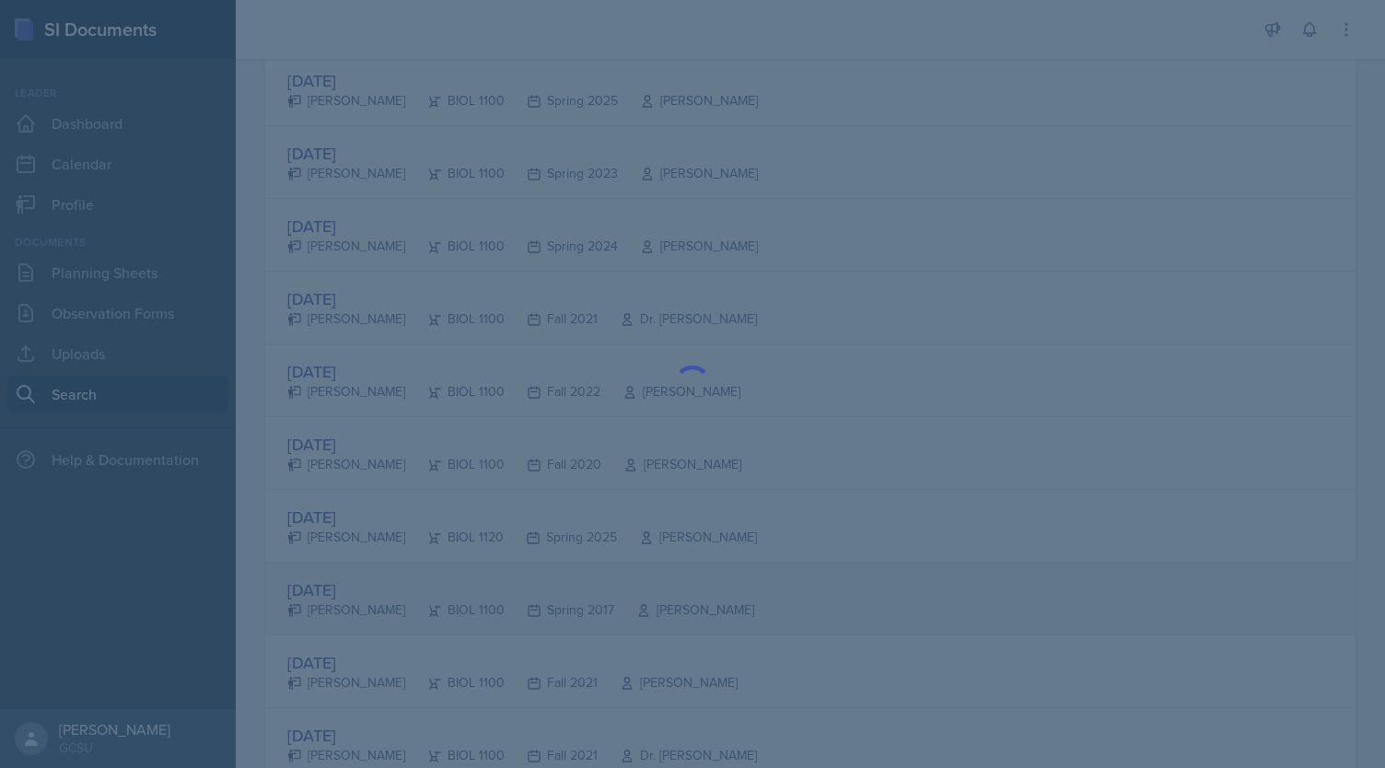
scroll to position [0, 0]
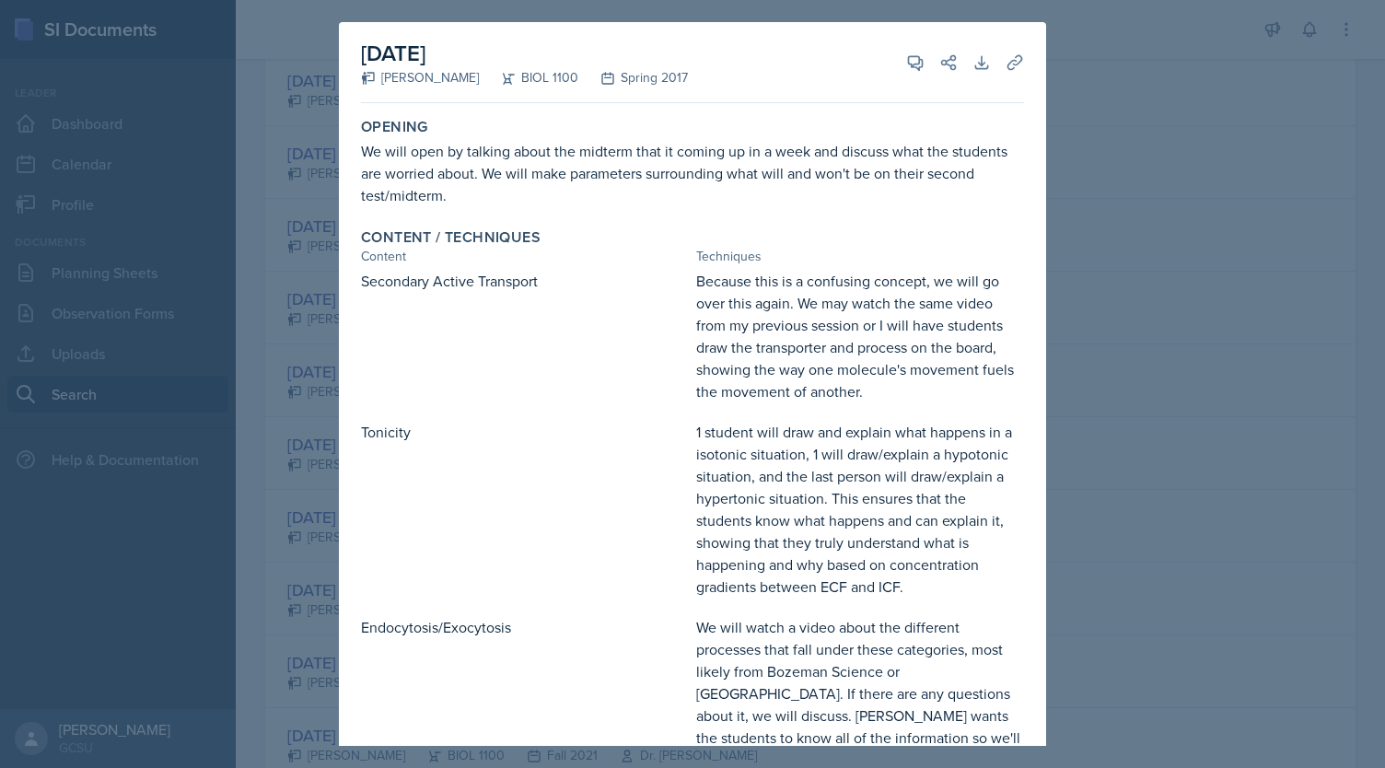
click at [1128, 97] on div at bounding box center [692, 384] width 1385 height 768
